Goal: Navigation & Orientation: Find specific page/section

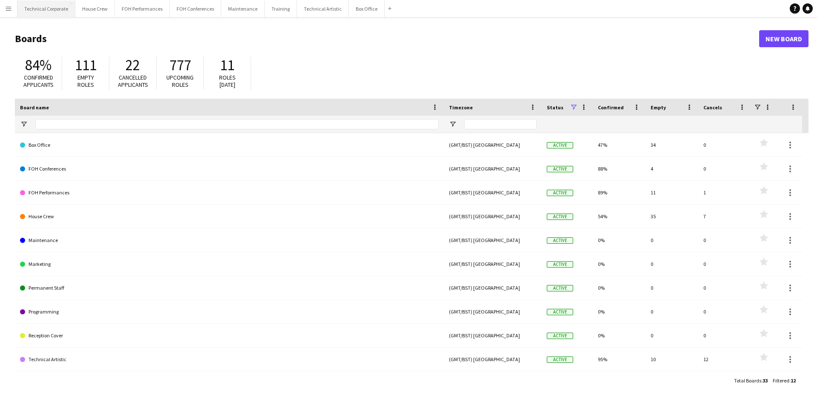
click at [57, 11] on button "Technical Corporate Close" at bounding box center [46, 8] width 58 height 17
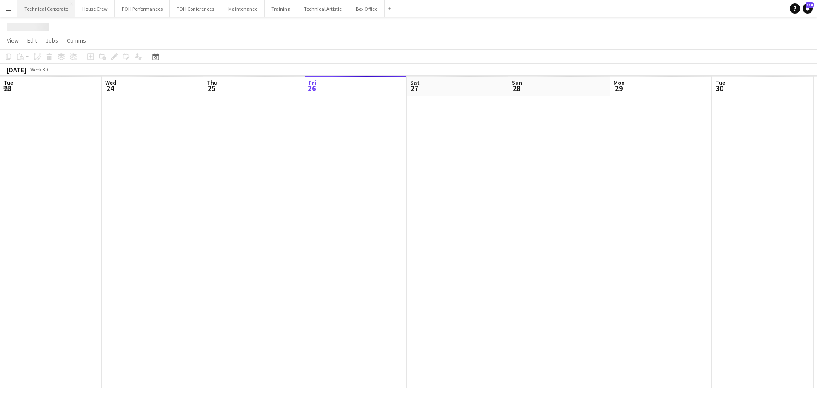
scroll to position [0, 203]
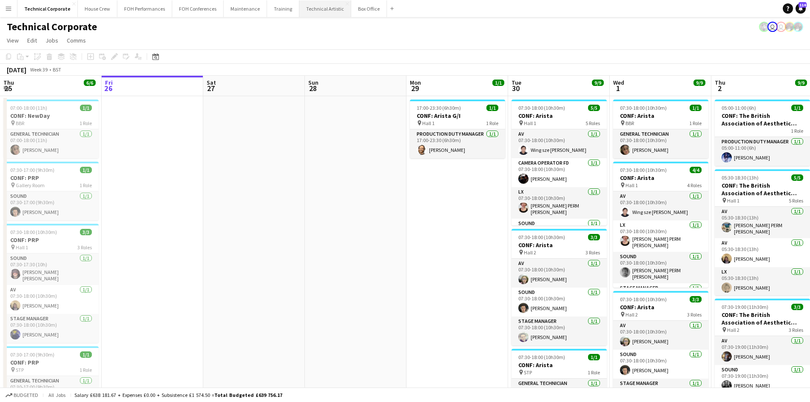
click at [299, 6] on button "Technical Artistic Close" at bounding box center [325, 8] width 52 height 17
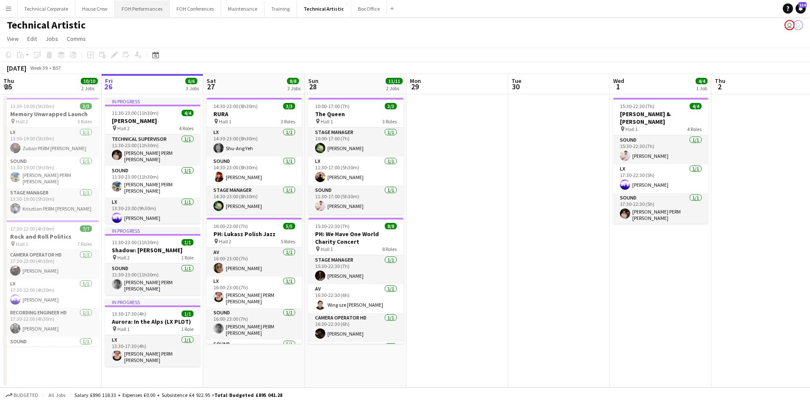
click at [139, 10] on button "FOH Performances Close" at bounding box center [142, 8] width 55 height 17
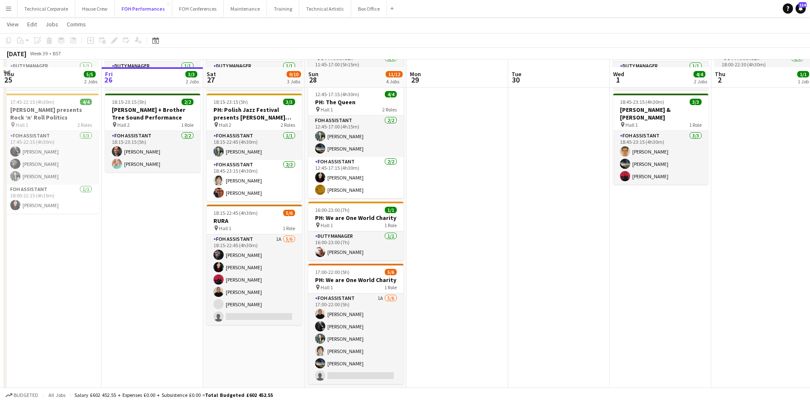
scroll to position [85, 0]
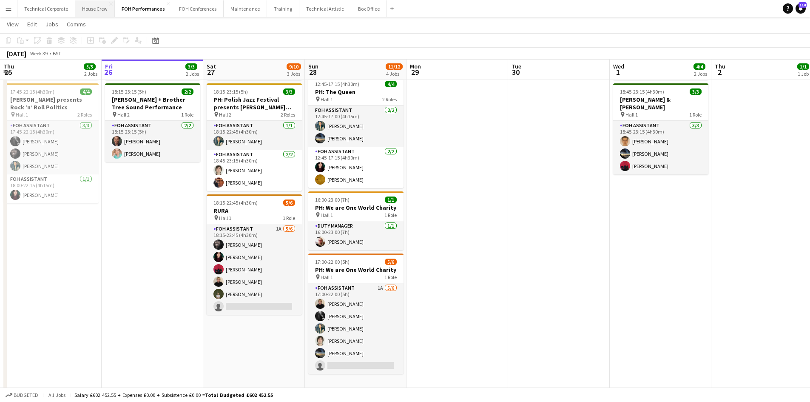
click at [81, 6] on button "House Crew Close" at bounding box center [95, 8] width 40 height 17
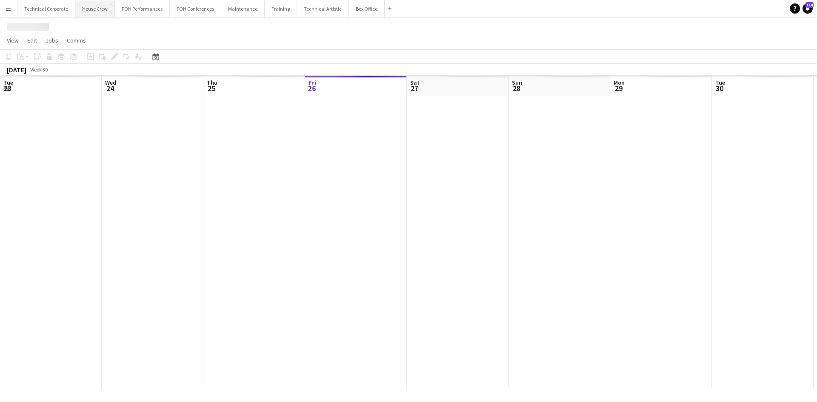
scroll to position [0, 203]
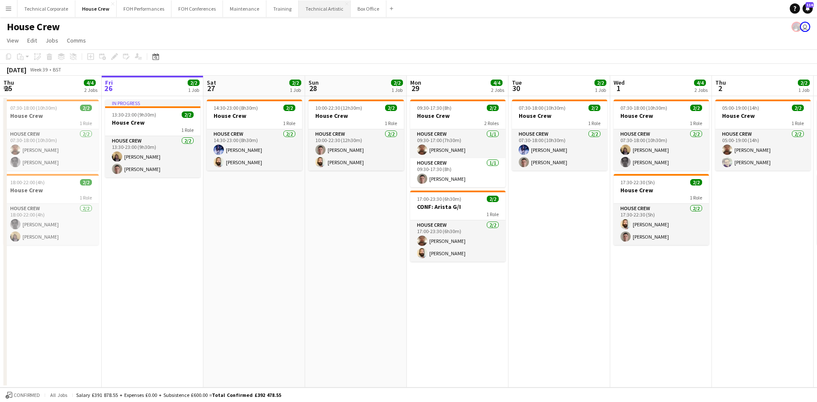
click at [320, 12] on button "Technical Artistic Close" at bounding box center [325, 8] width 52 height 17
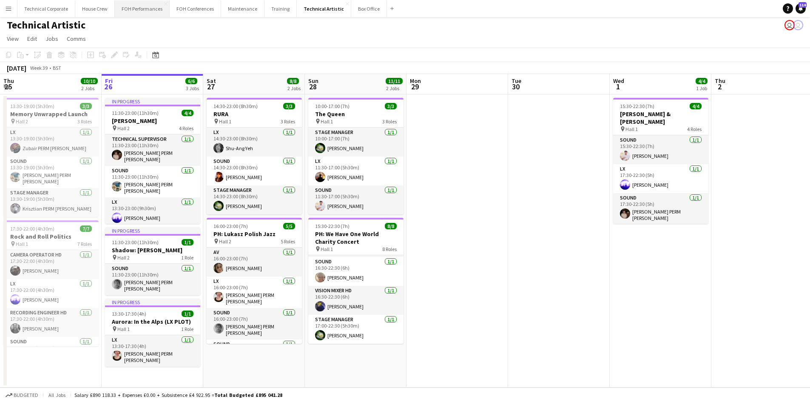
click at [154, 13] on button "FOH Performances Close" at bounding box center [142, 8] width 55 height 17
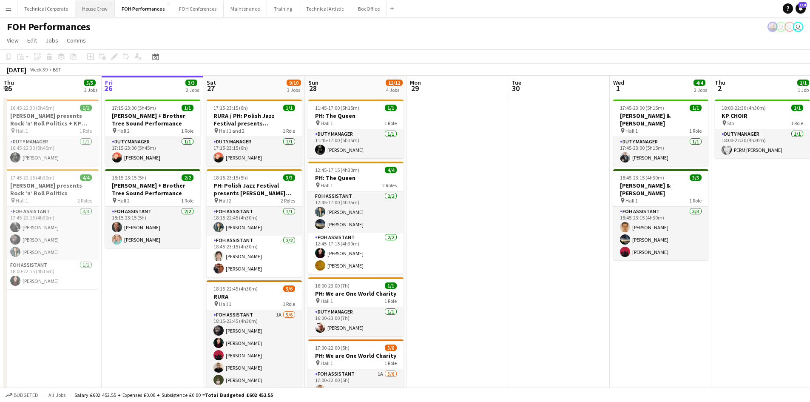
click at [82, 3] on button "House Crew Close" at bounding box center [95, 8] width 40 height 17
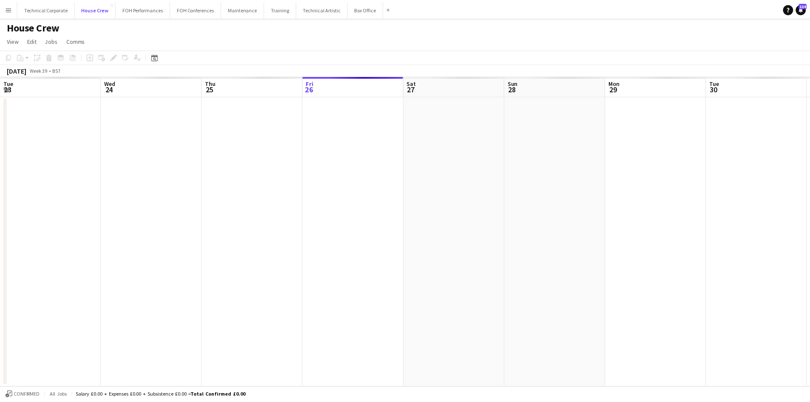
scroll to position [0, 203]
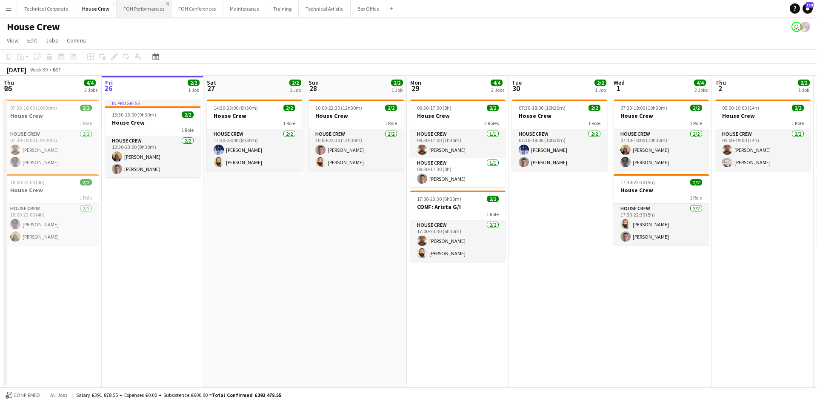
click at [166, 4] on app-icon "Close" at bounding box center [167, 3] width 3 height 3
click at [7, 13] on button "Menu" at bounding box center [8, 8] width 17 height 17
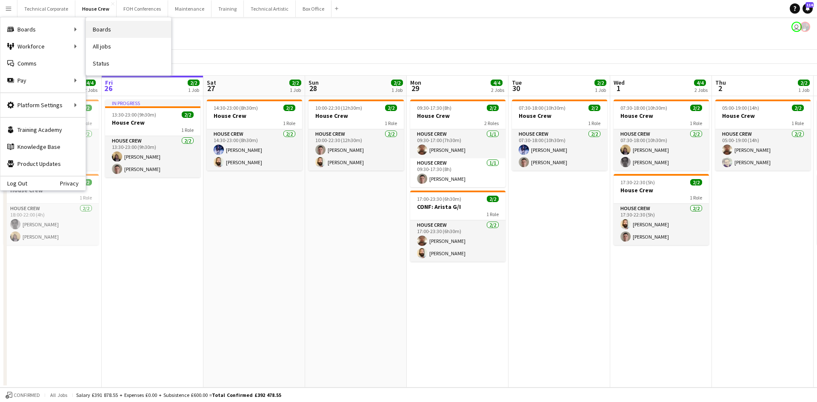
click at [128, 27] on link "Boards" at bounding box center [128, 29] width 85 height 17
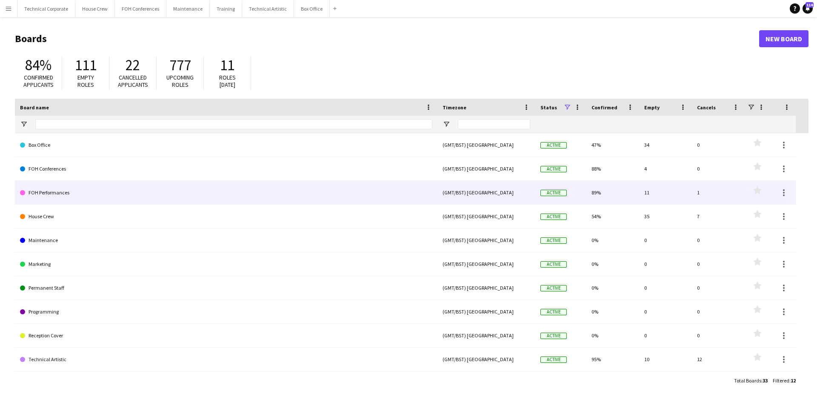
click at [49, 189] on link "FOH Performances" at bounding box center [226, 193] width 412 height 24
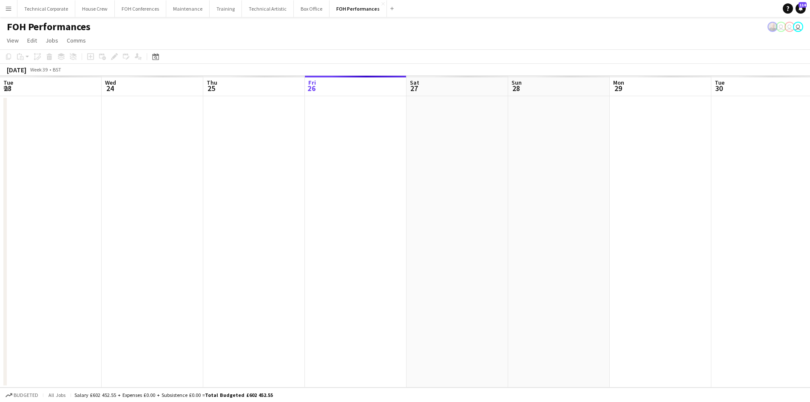
scroll to position [0, 203]
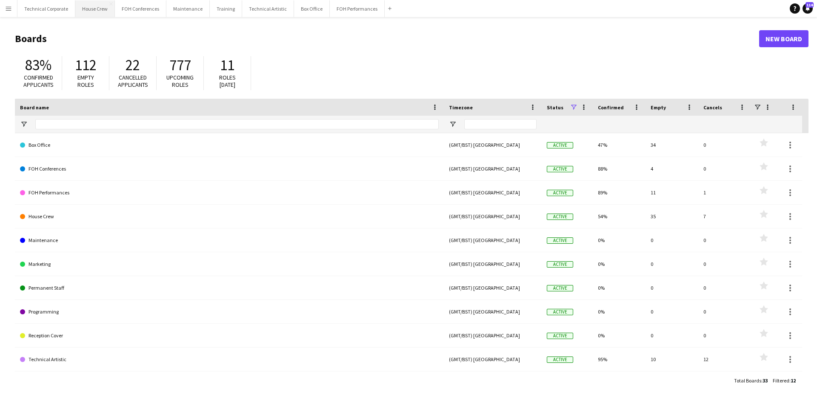
click at [89, 10] on button "House Crew Close" at bounding box center [95, 8] width 40 height 17
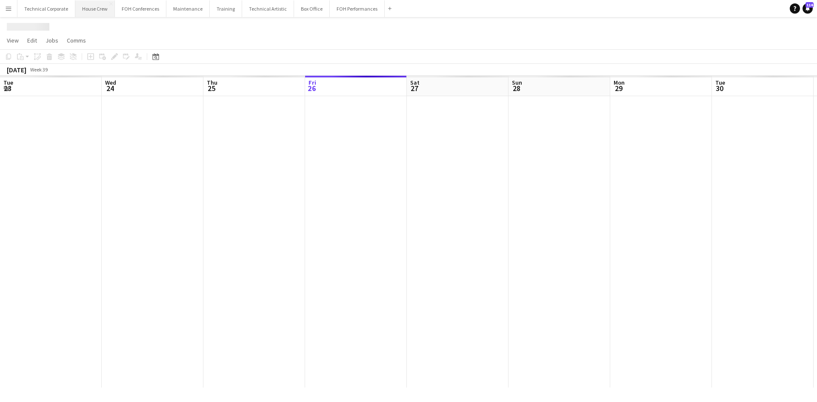
scroll to position [0, 203]
